Goal: Information Seeking & Learning: Learn about a topic

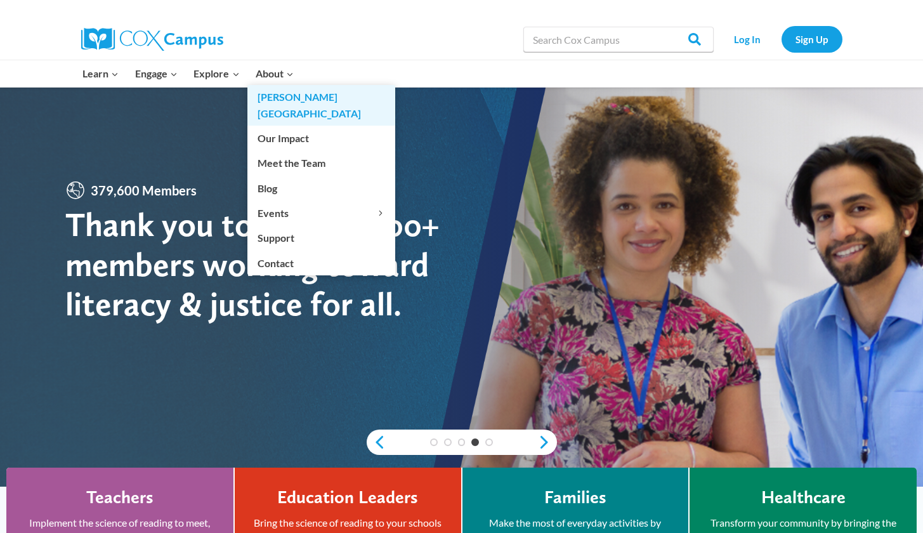
click at [270, 94] on link "[PERSON_NAME][GEOGRAPHIC_DATA]" at bounding box center [321, 105] width 148 height 41
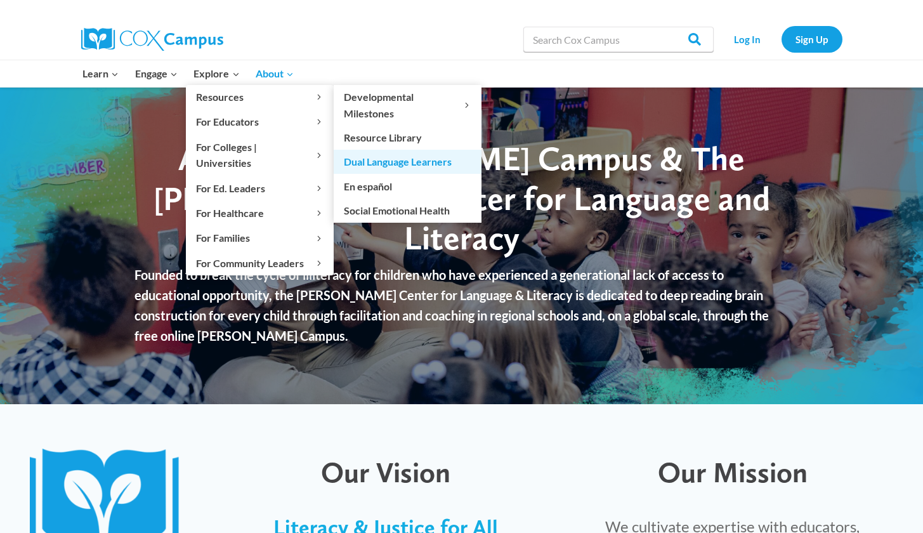
click at [380, 161] on link "Dual Language Learners" at bounding box center [408, 162] width 148 height 24
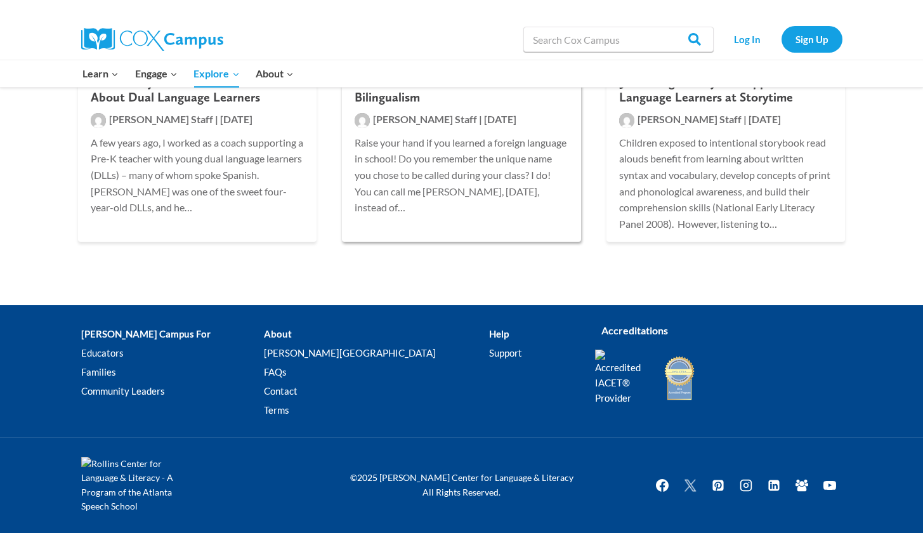
scroll to position [1565, 0]
click at [287, 362] on link "FAQs" at bounding box center [376, 371] width 225 height 19
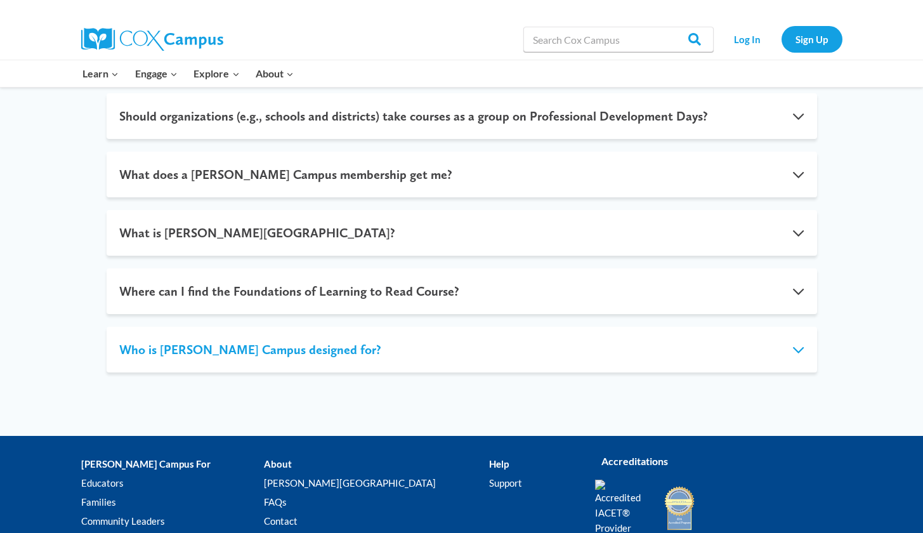
scroll to position [768, 0]
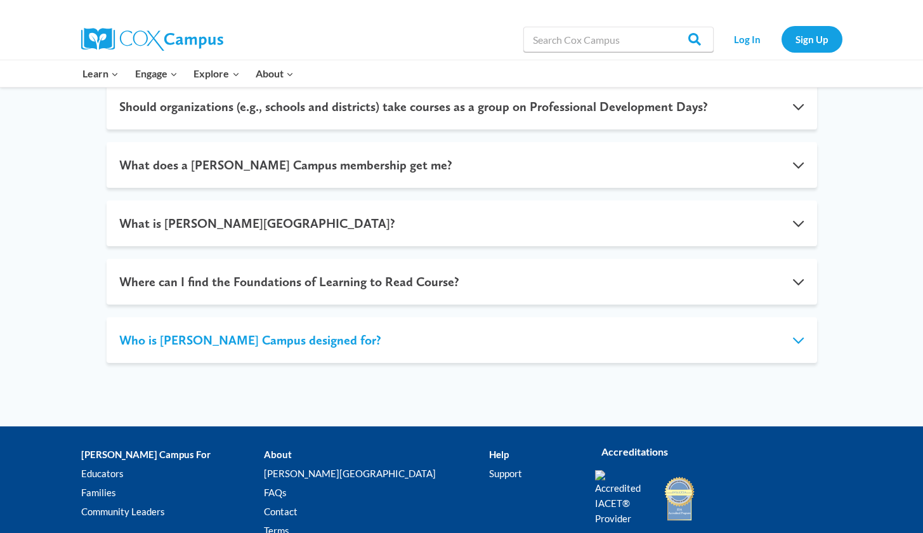
click at [798, 318] on button "Who is [PERSON_NAME] Campus designed for?" at bounding box center [462, 340] width 710 height 46
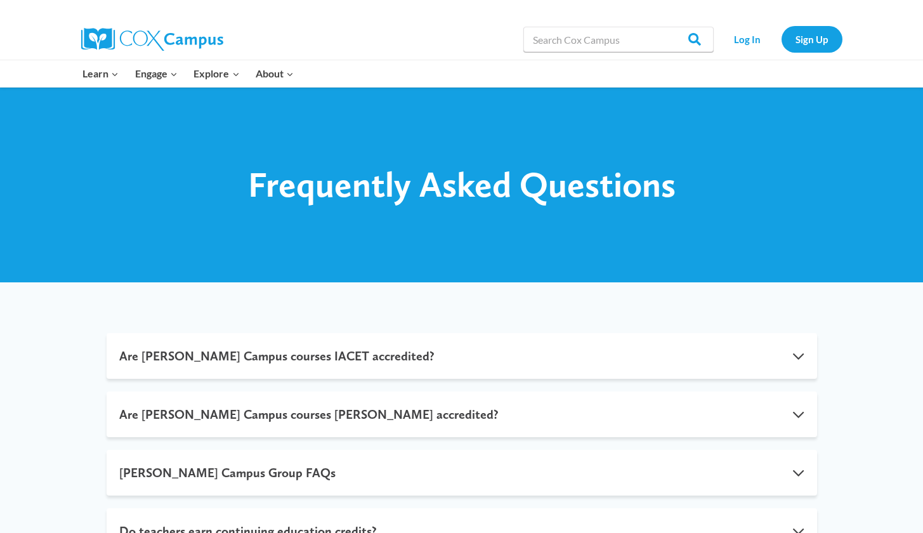
scroll to position [0, 0]
